Goal: Task Accomplishment & Management: Complete application form

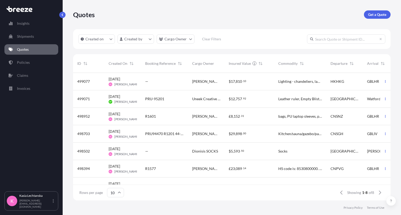
scroll to position [126, 313]
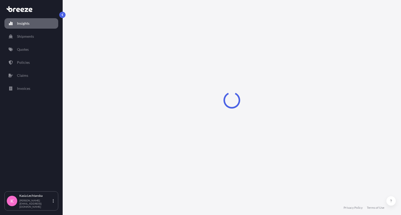
select select "2025"
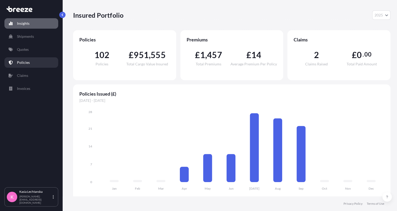
click at [24, 64] on p "Policies" at bounding box center [23, 62] width 13 height 5
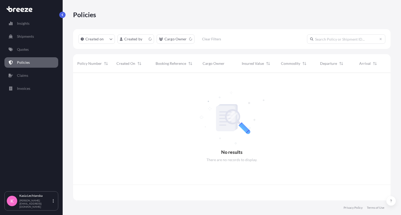
scroll to position [126, 313]
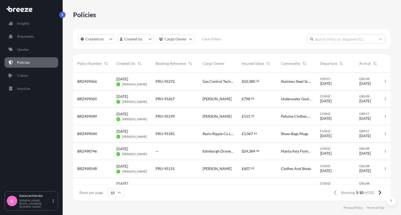
click at [225, 82] on span "Gas Control Technologies Ltd" at bounding box center [217, 81] width 31 height 5
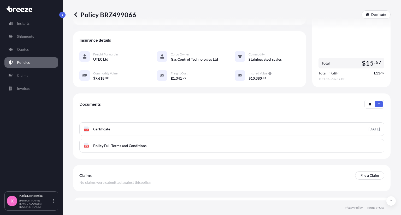
scroll to position [98, 0]
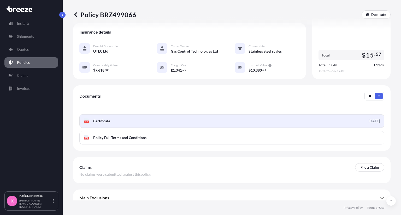
click at [190, 116] on link "PDF Certificate 2025-09-15" at bounding box center [231, 122] width 305 height 14
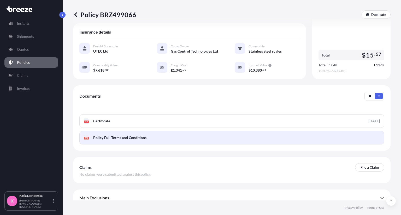
click at [156, 137] on link "PDF Policy Full Terms and Conditions" at bounding box center [231, 138] width 305 height 14
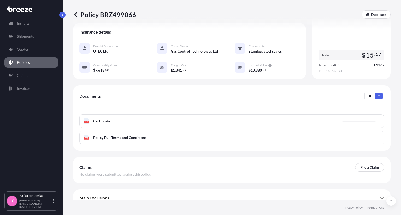
click at [33, 65] on link "Policies" at bounding box center [31, 62] width 54 height 10
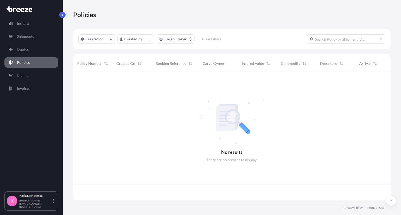
scroll to position [126, 313]
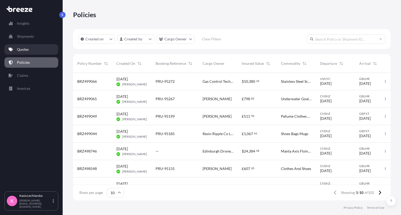
click at [31, 51] on link "Quotes" at bounding box center [31, 49] width 54 height 10
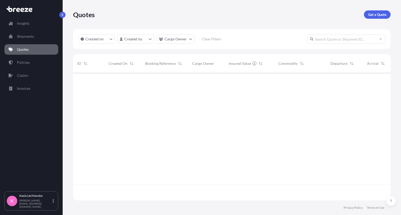
scroll to position [126, 313]
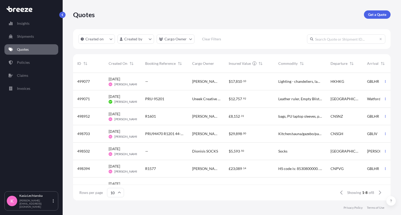
click at [211, 156] on div "Dionisis SOCKS" at bounding box center [206, 151] width 37 height 17
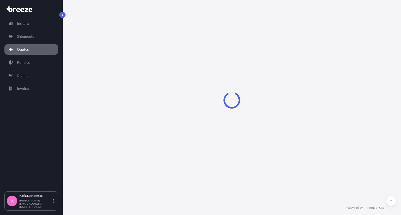
select select "Road"
select select "1"
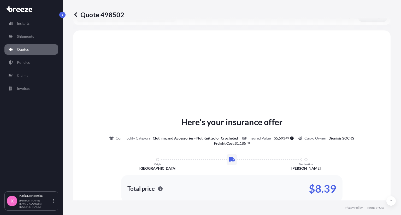
scroll to position [165, 0]
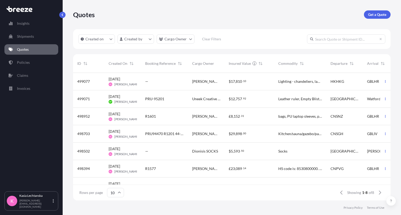
scroll to position [126, 313]
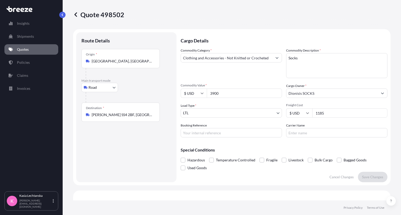
select select "Road"
select select "1"
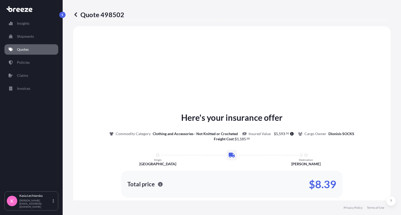
click at [28, 49] on p "Quotes" at bounding box center [23, 49] width 12 height 5
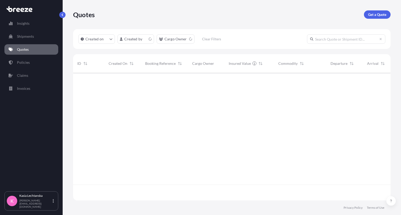
scroll to position [126, 313]
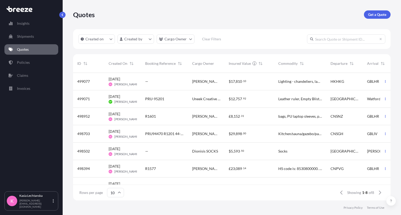
click at [190, 81] on div "[PERSON_NAME]" at bounding box center [206, 81] width 37 height 17
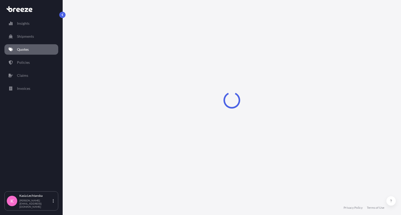
select select "Road"
select select "Air"
select select "Road"
select select "1"
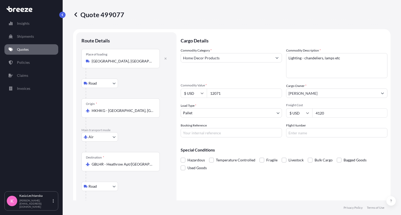
drag, startPoint x: 328, startPoint y: 113, endPoint x: 273, endPoint y: 107, distance: 55.7
click at [273, 107] on div "Commodity Category * Home Decor Products Commodity Description * Lighting - cha…" at bounding box center [283, 93] width 207 height 90
type input "5040"
click at [359, 146] on div "Special Conditions Hazardous Temperature Controlled Fragile Livestock Bulk Carg…" at bounding box center [283, 157] width 207 height 30
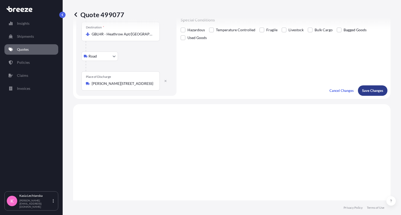
click at [375, 87] on button "Save Changes" at bounding box center [372, 91] width 29 height 10
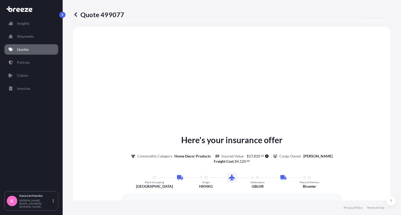
select select "Road"
select select "Air"
select select "Road"
select select "1"
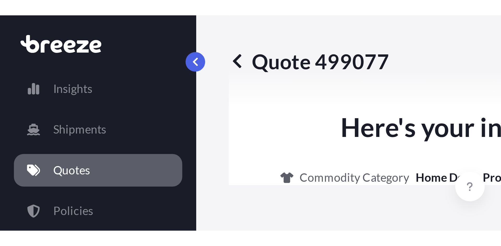
scroll to position [313, 0]
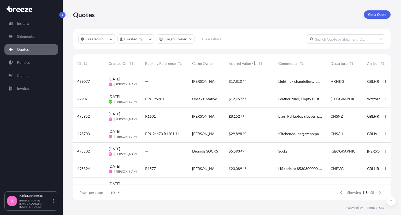
scroll to position [126, 313]
click at [29, 48] on link "Quotes" at bounding box center [31, 49] width 54 height 10
click at [250, 20] on div "Quotes Get a Quote" at bounding box center [231, 14] width 317 height 29
click at [27, 49] on p "Quotes" at bounding box center [23, 49] width 12 height 5
click at [259, 15] on div "Quotes Get a Quote" at bounding box center [231, 14] width 317 height 8
